Goal: Check status: Check status

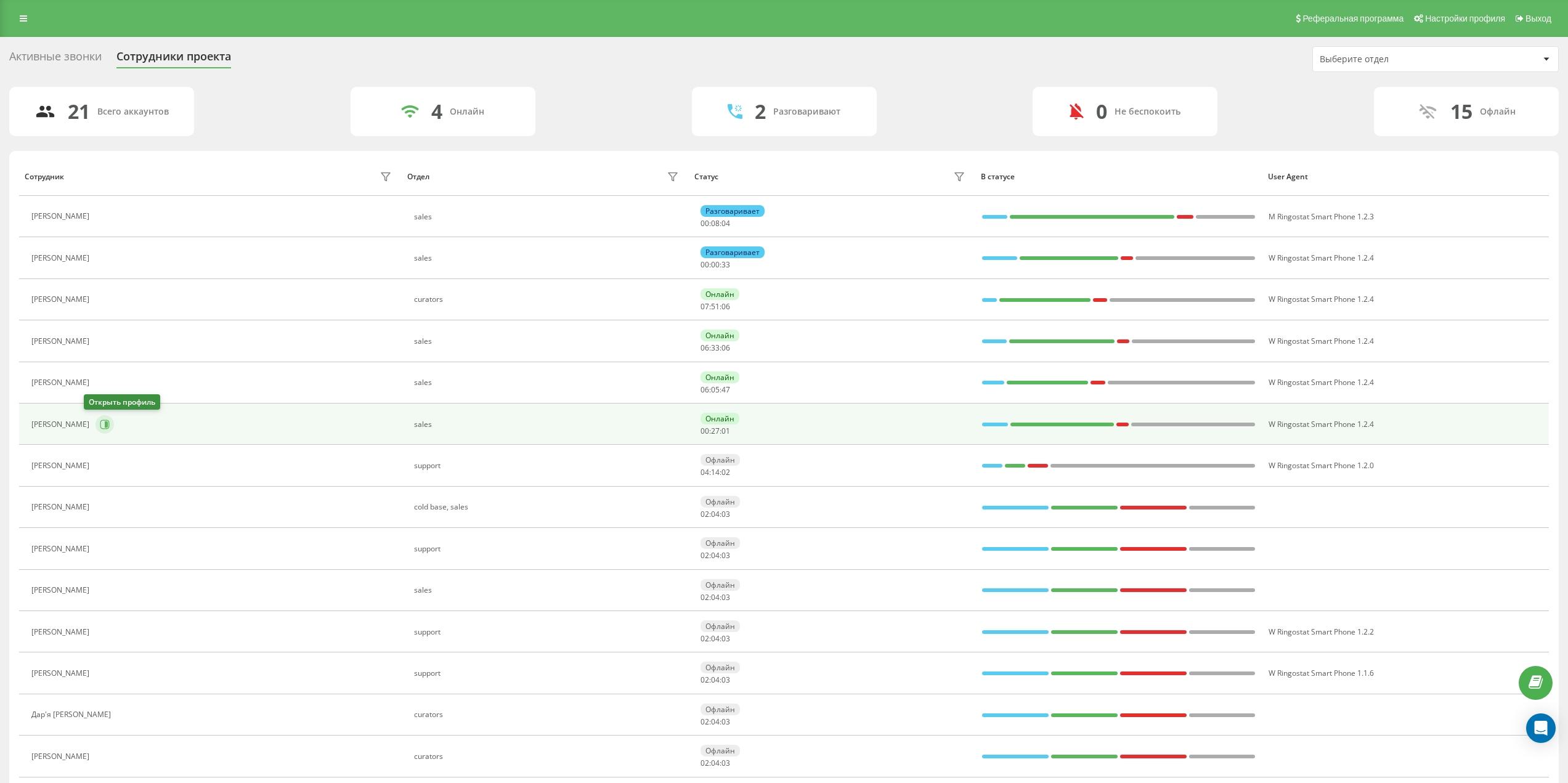
click at [100, 423] on icon at bounding box center [105, 424] width 10 height 10
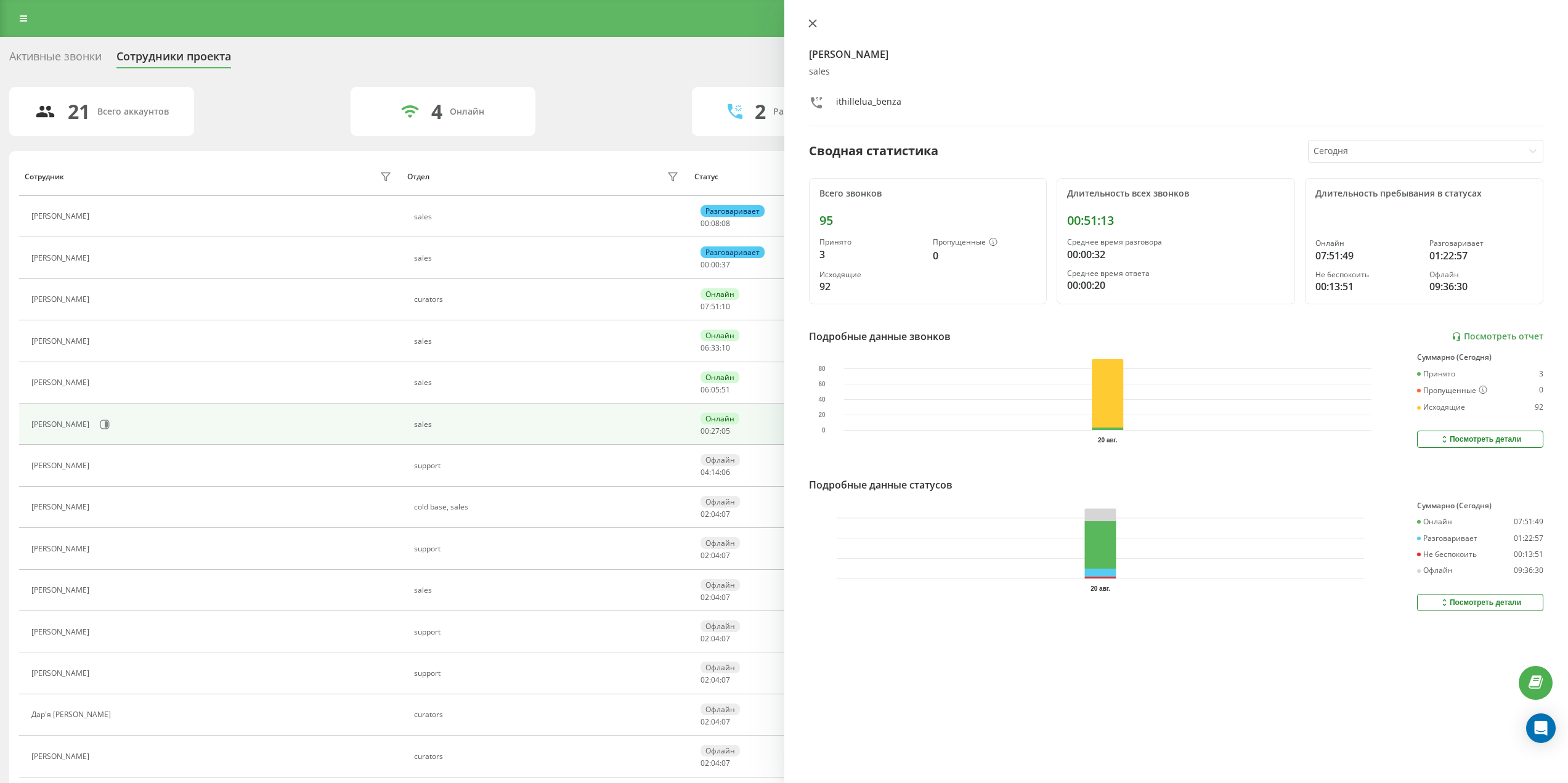
click at [817, 20] on icon at bounding box center [812, 23] width 9 height 9
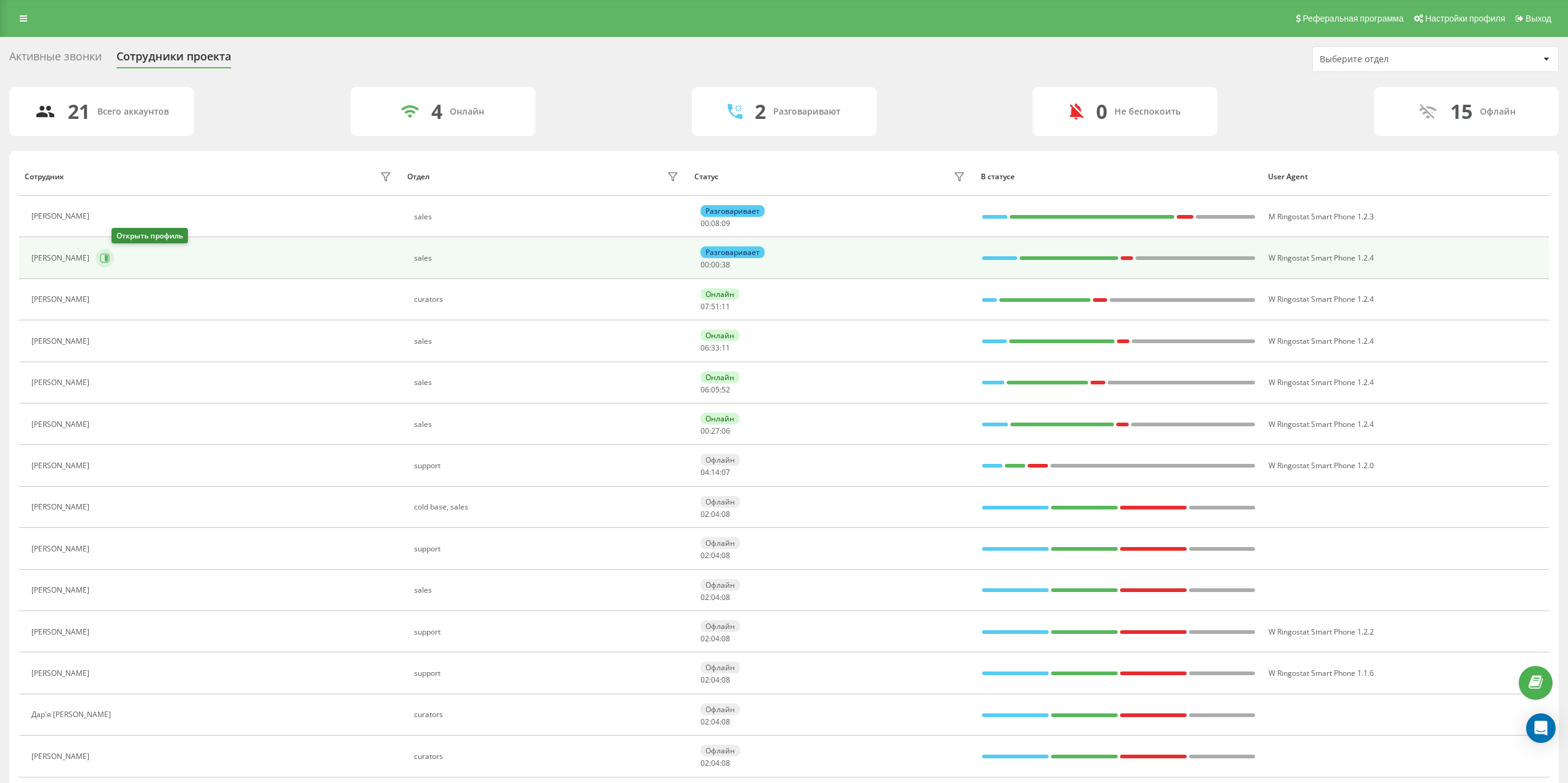
click at [113, 257] on button at bounding box center [105, 258] width 19 height 19
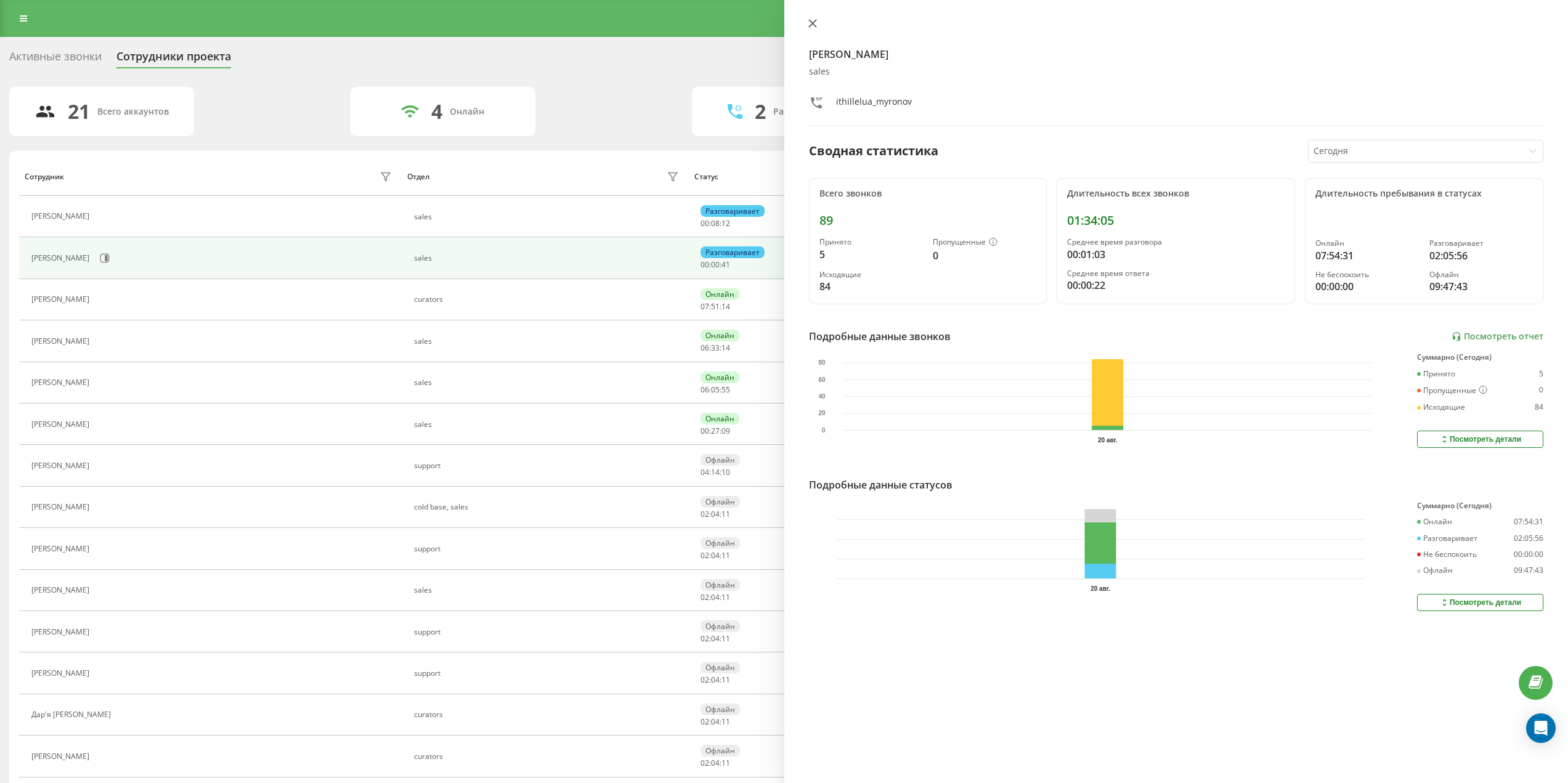
click at [809, 19] on icon at bounding box center [811, 23] width 7 height 7
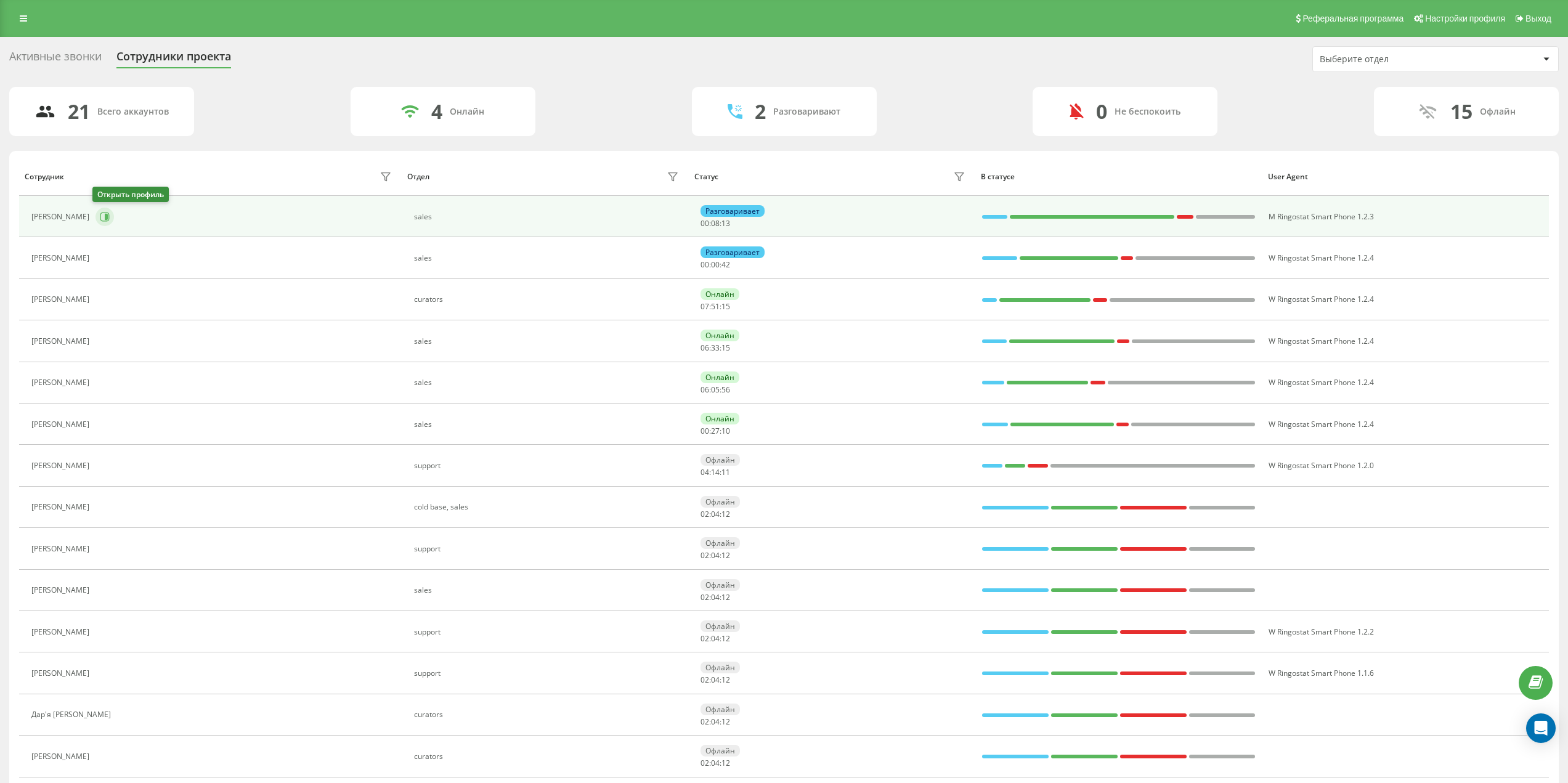
click at [108, 220] on button at bounding box center [105, 217] width 19 height 19
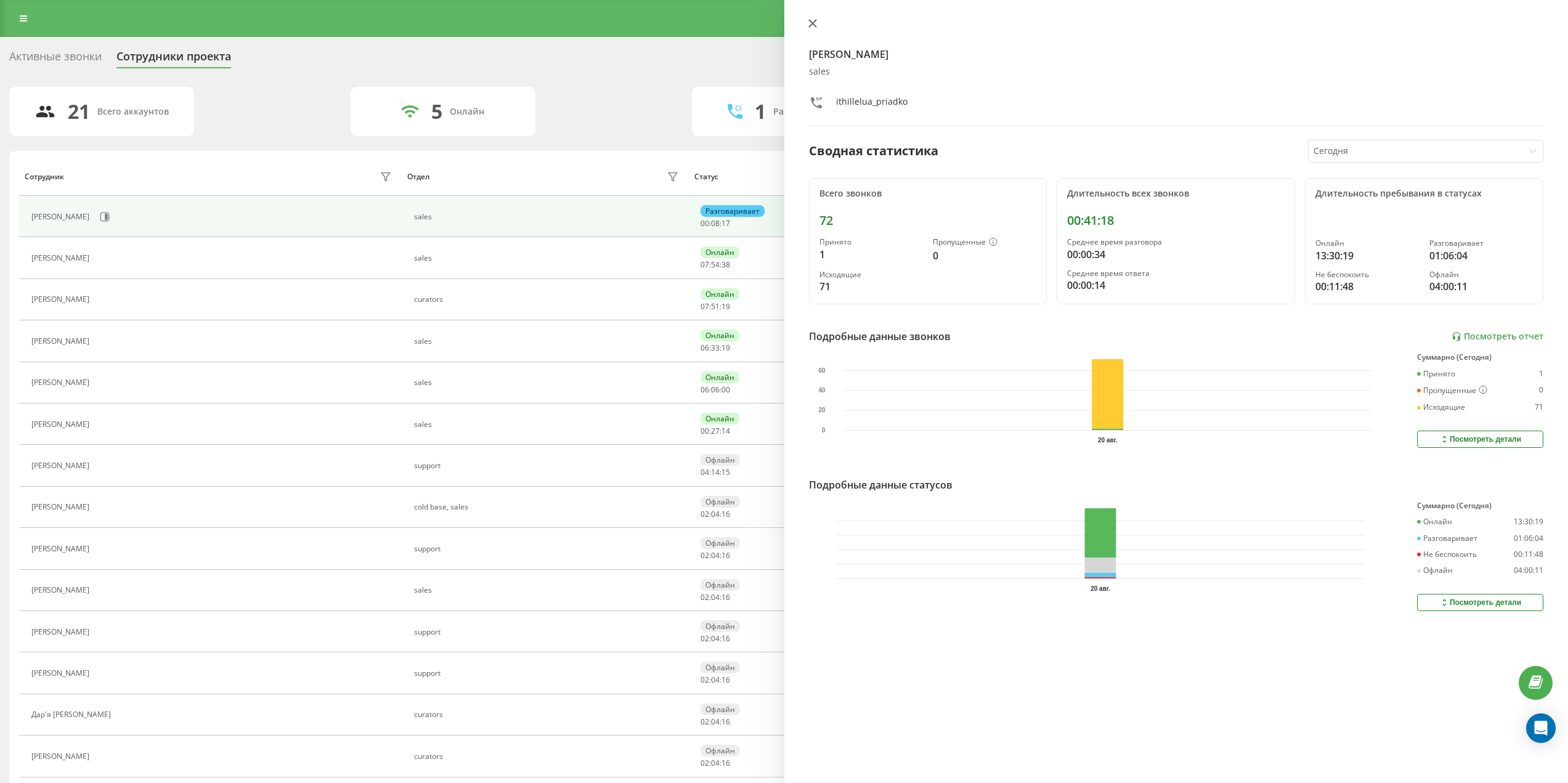
click at [814, 23] on icon at bounding box center [812, 23] width 9 height 9
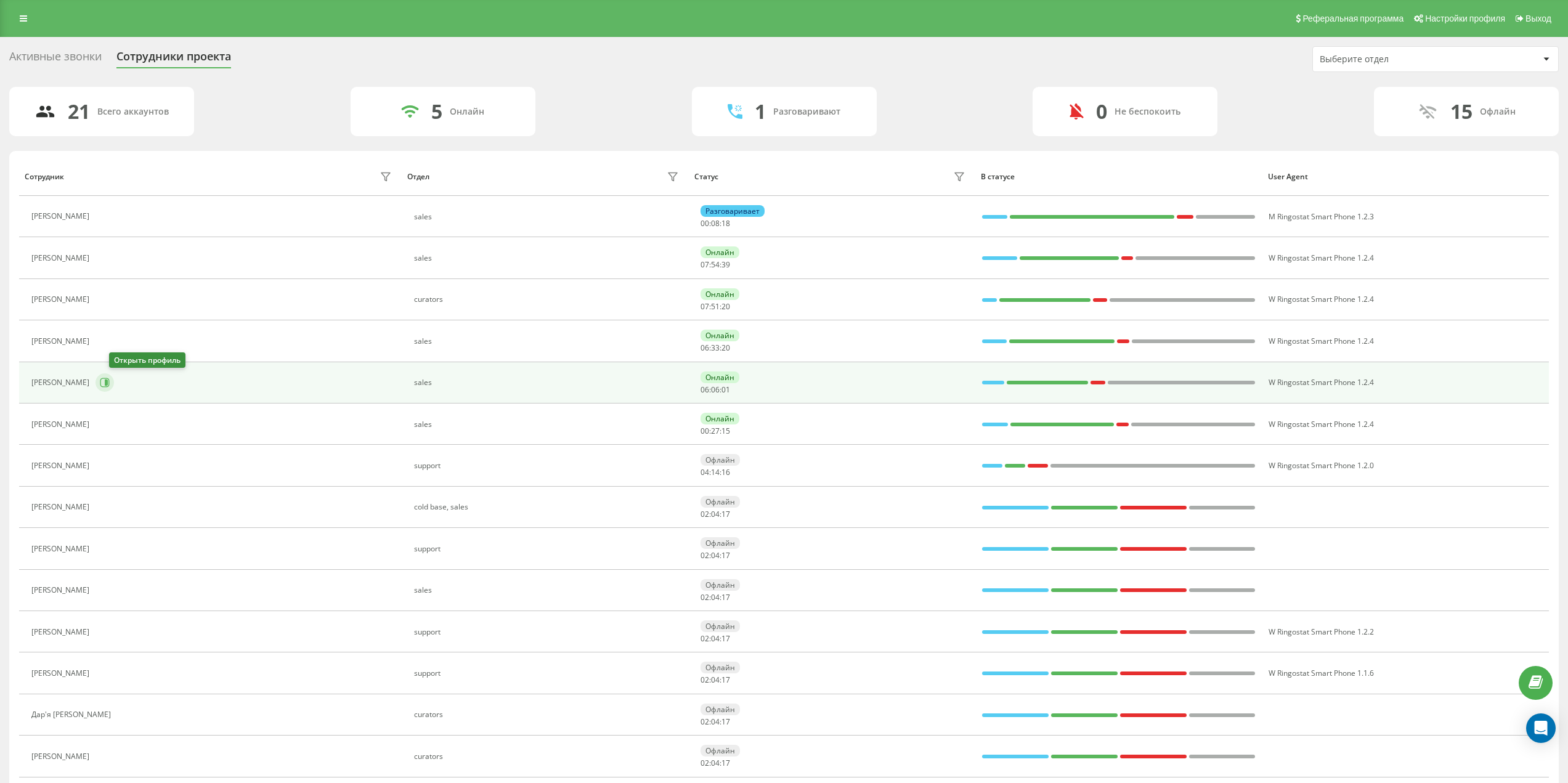
click at [108, 381] on icon at bounding box center [106, 383] width 3 height 6
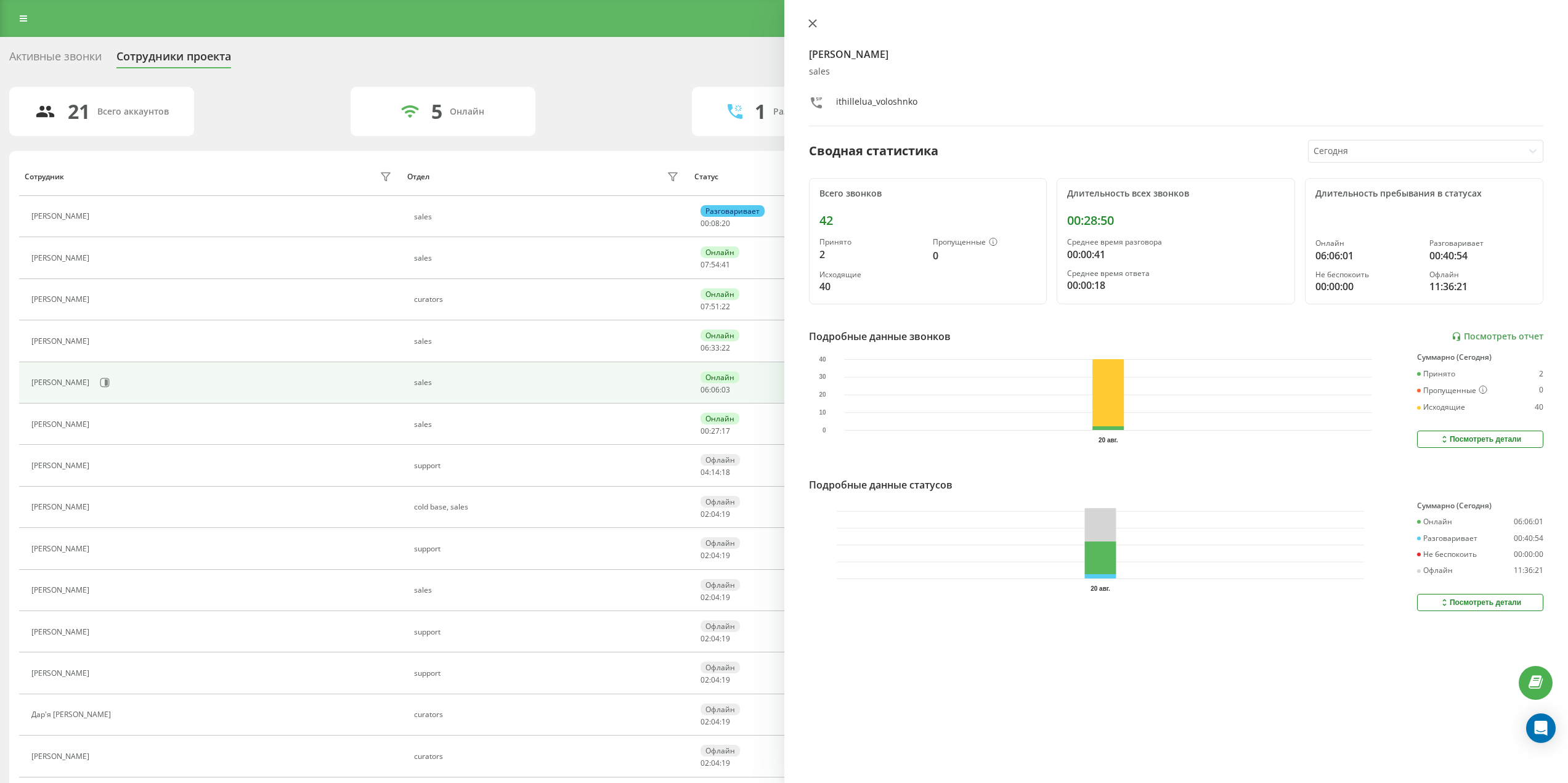
click at [808, 25] on icon at bounding box center [812, 23] width 9 height 9
